Goal: Task Accomplishment & Management: Manage account settings

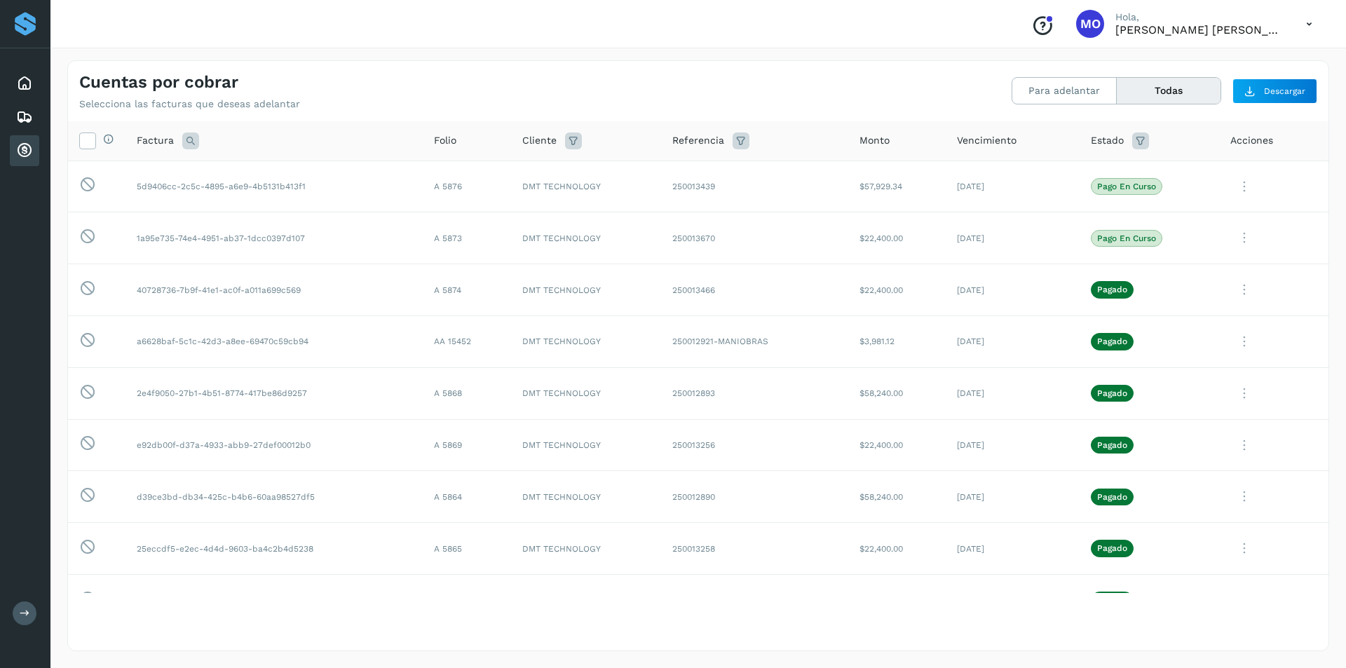
click at [22, 157] on icon at bounding box center [24, 150] width 17 height 17
click at [1117, 83] on button "Para adelantar" at bounding box center [1169, 91] width 104 height 26
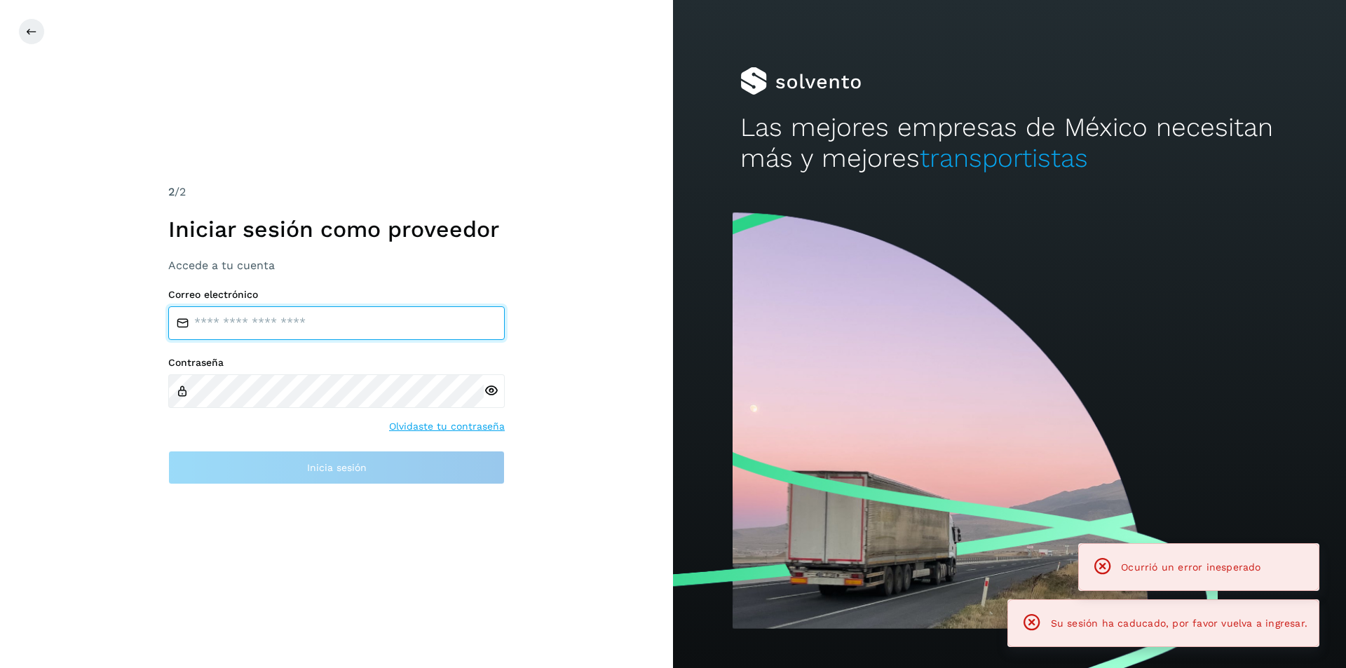
type input "**********"
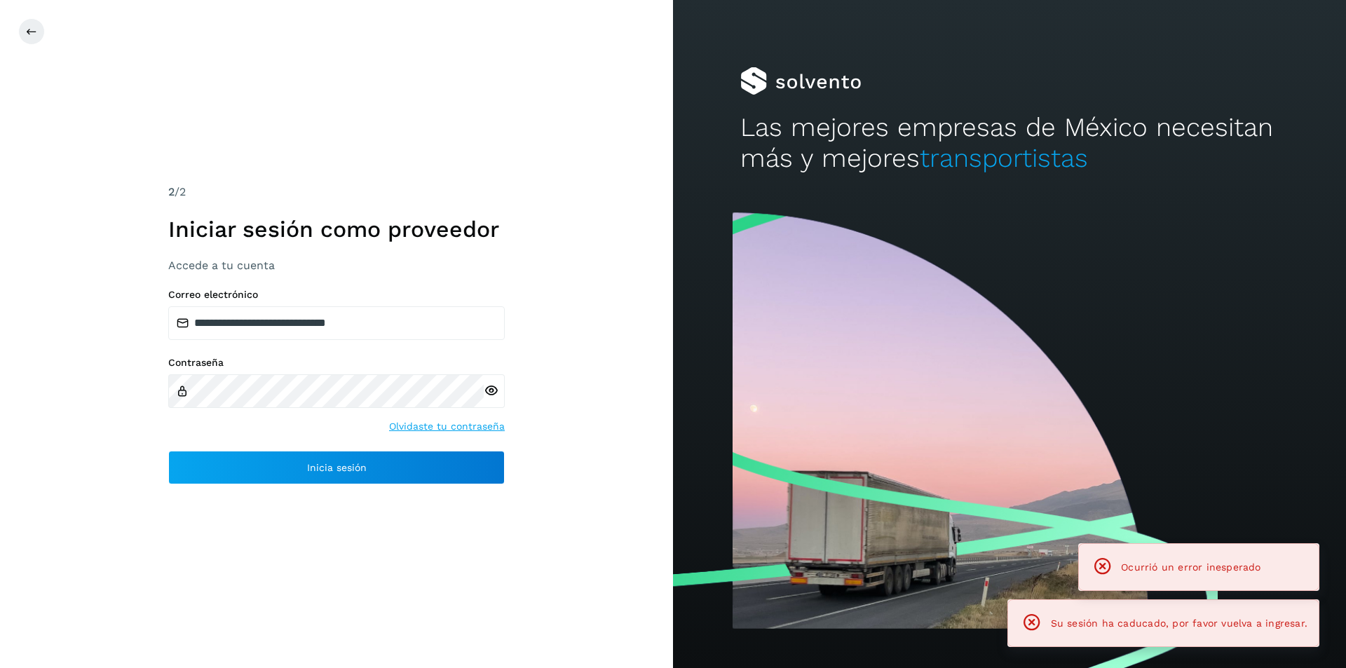
click at [503, 394] on div at bounding box center [494, 391] width 21 height 34
click at [496, 388] on icon at bounding box center [491, 391] width 15 height 15
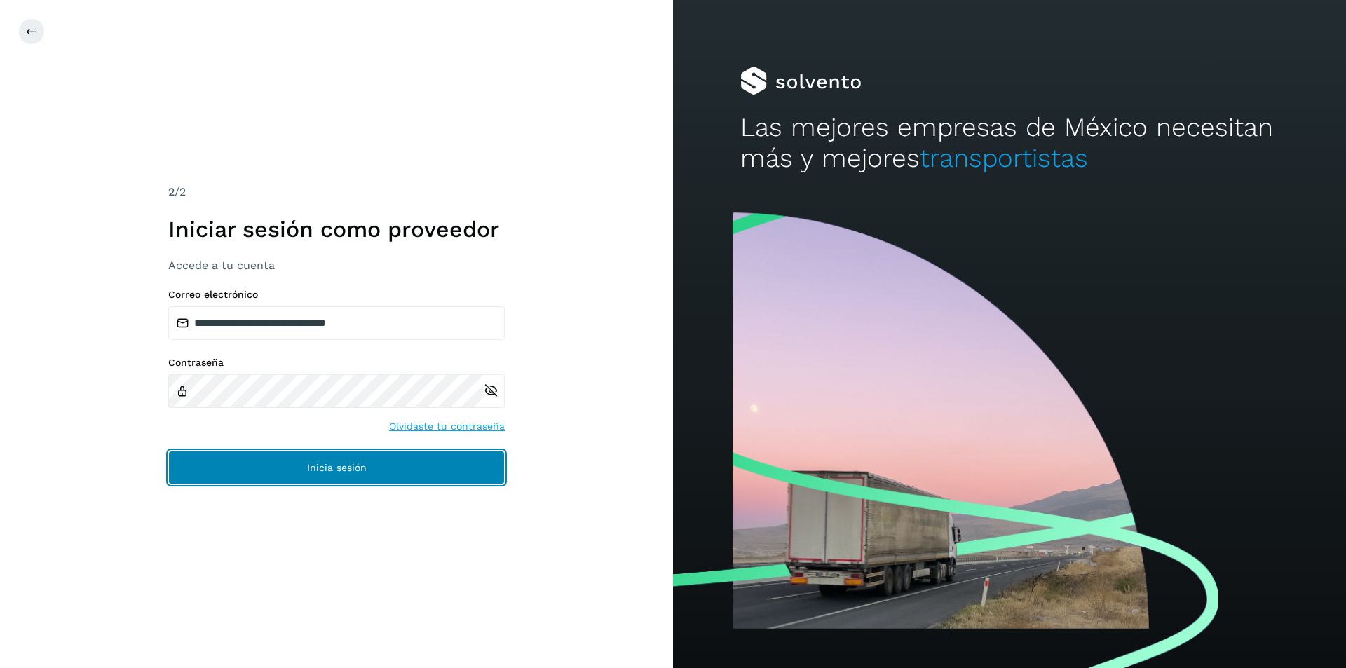
click at [346, 459] on button "Inicia sesión" at bounding box center [336, 468] width 337 height 34
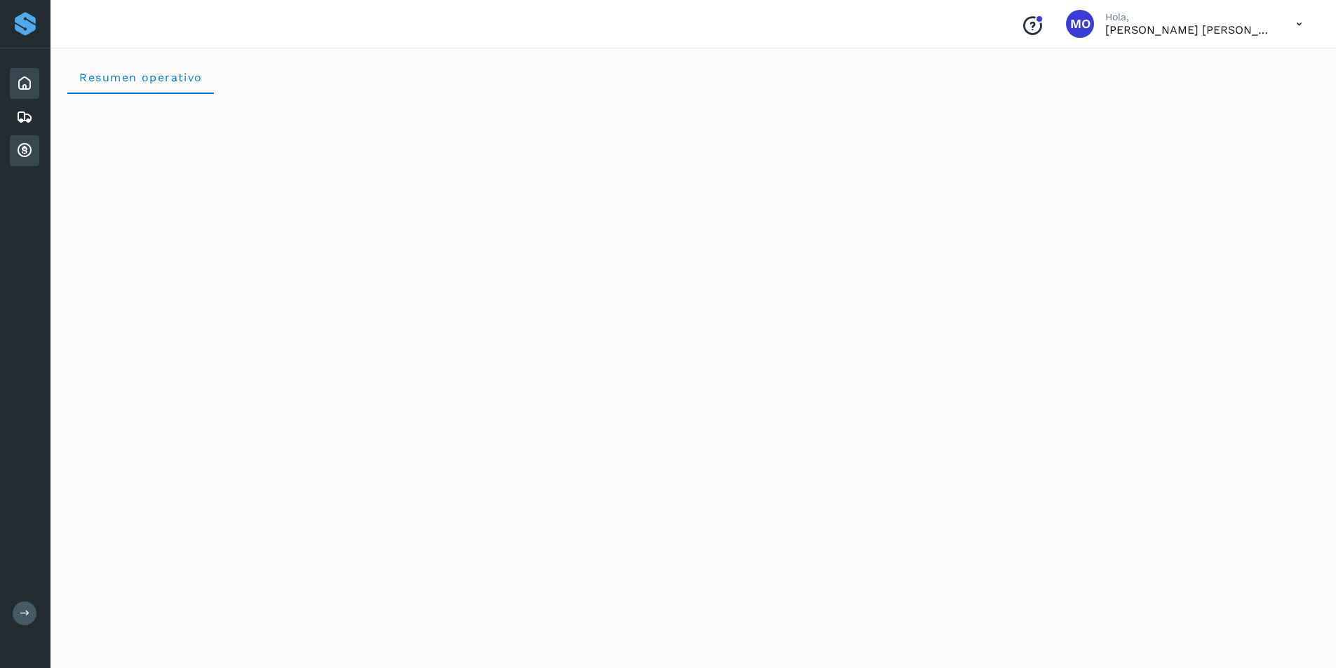
click at [19, 147] on icon at bounding box center [24, 150] width 17 height 17
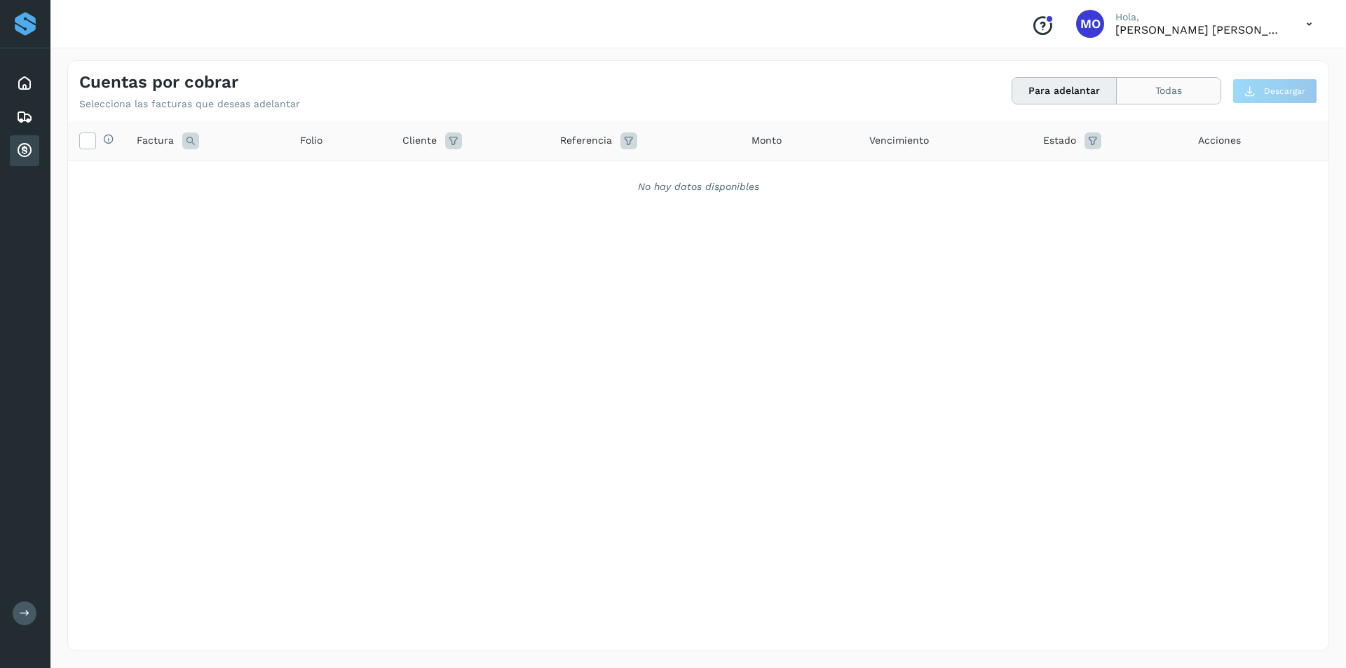
click at [1135, 92] on button "Todas" at bounding box center [1169, 91] width 104 height 26
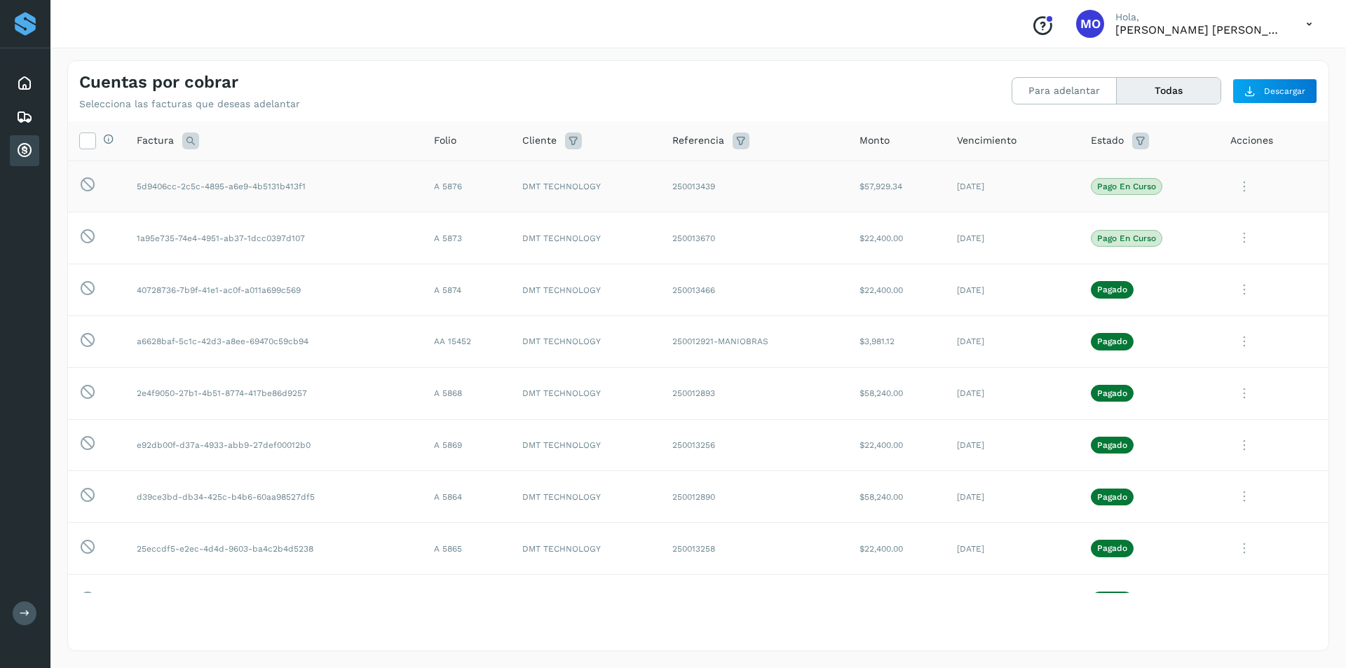
click at [1236, 193] on icon at bounding box center [1244, 186] width 28 height 29
click at [1210, 220] on button "Ver Detalle" at bounding box center [1233, 220] width 167 height 27
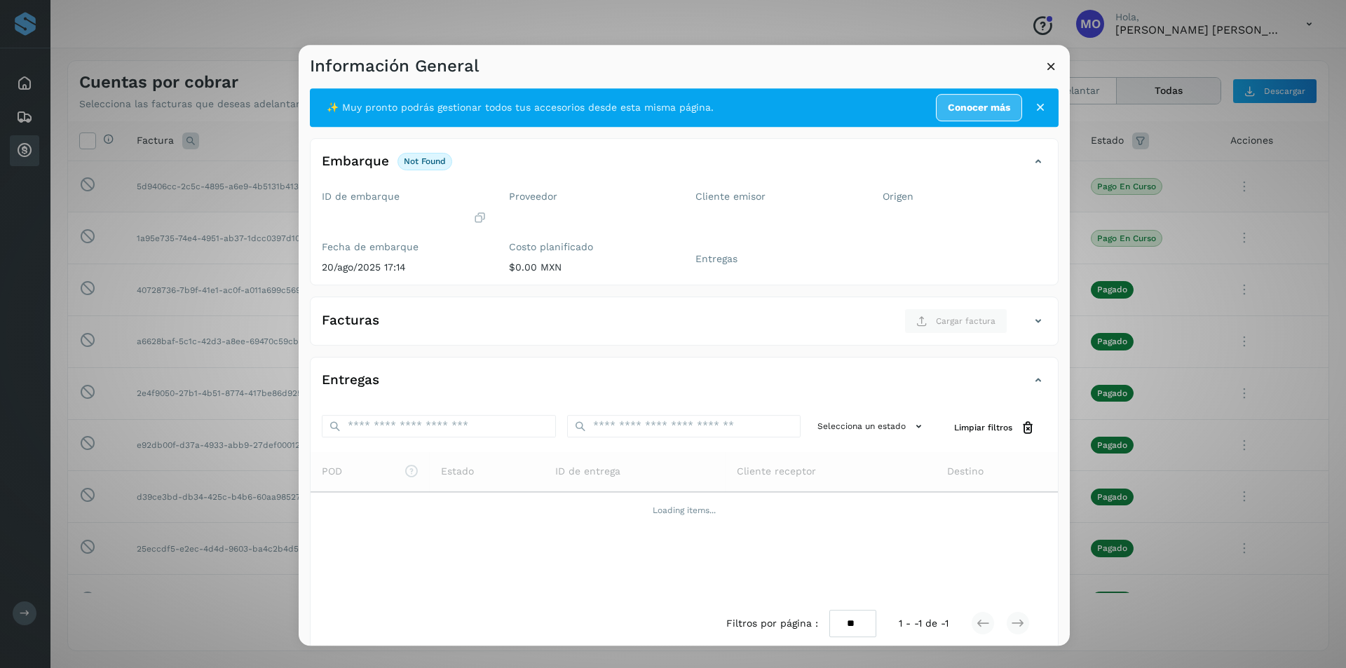
click at [1048, 63] on icon at bounding box center [1051, 66] width 15 height 15
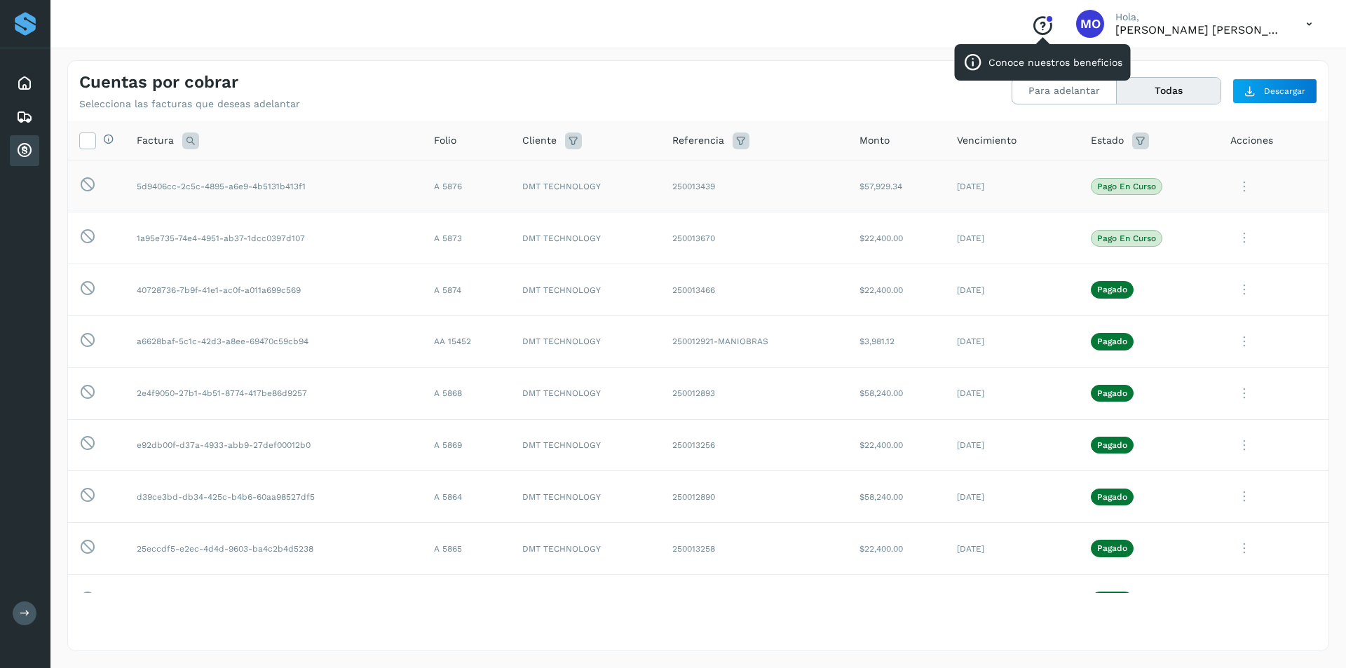
click at [1054, 25] on icon "Conoce nuestros beneficios" at bounding box center [1042, 26] width 22 height 22
